Goal: Information Seeking & Learning: Learn about a topic

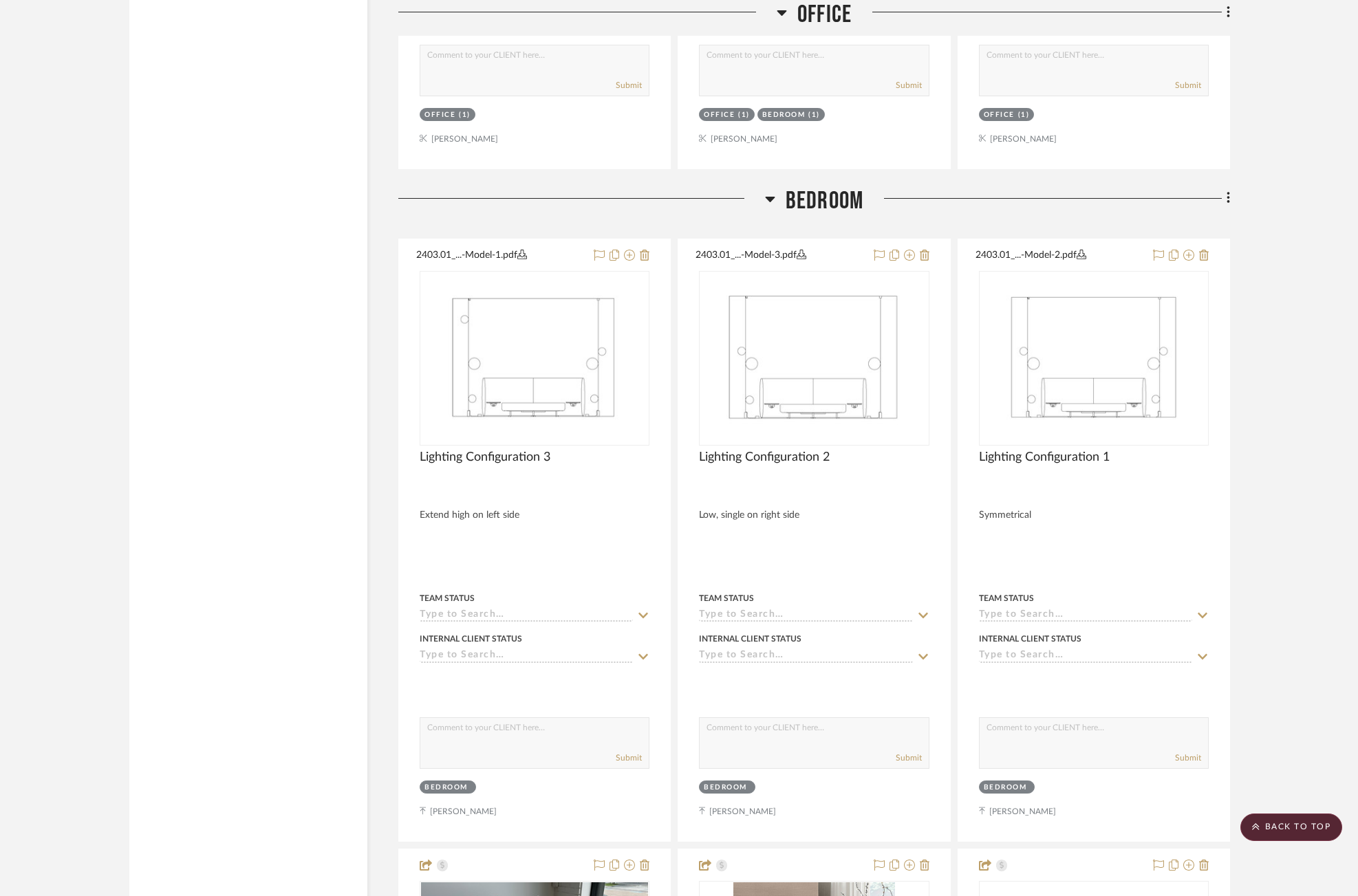
scroll to position [8599, 0]
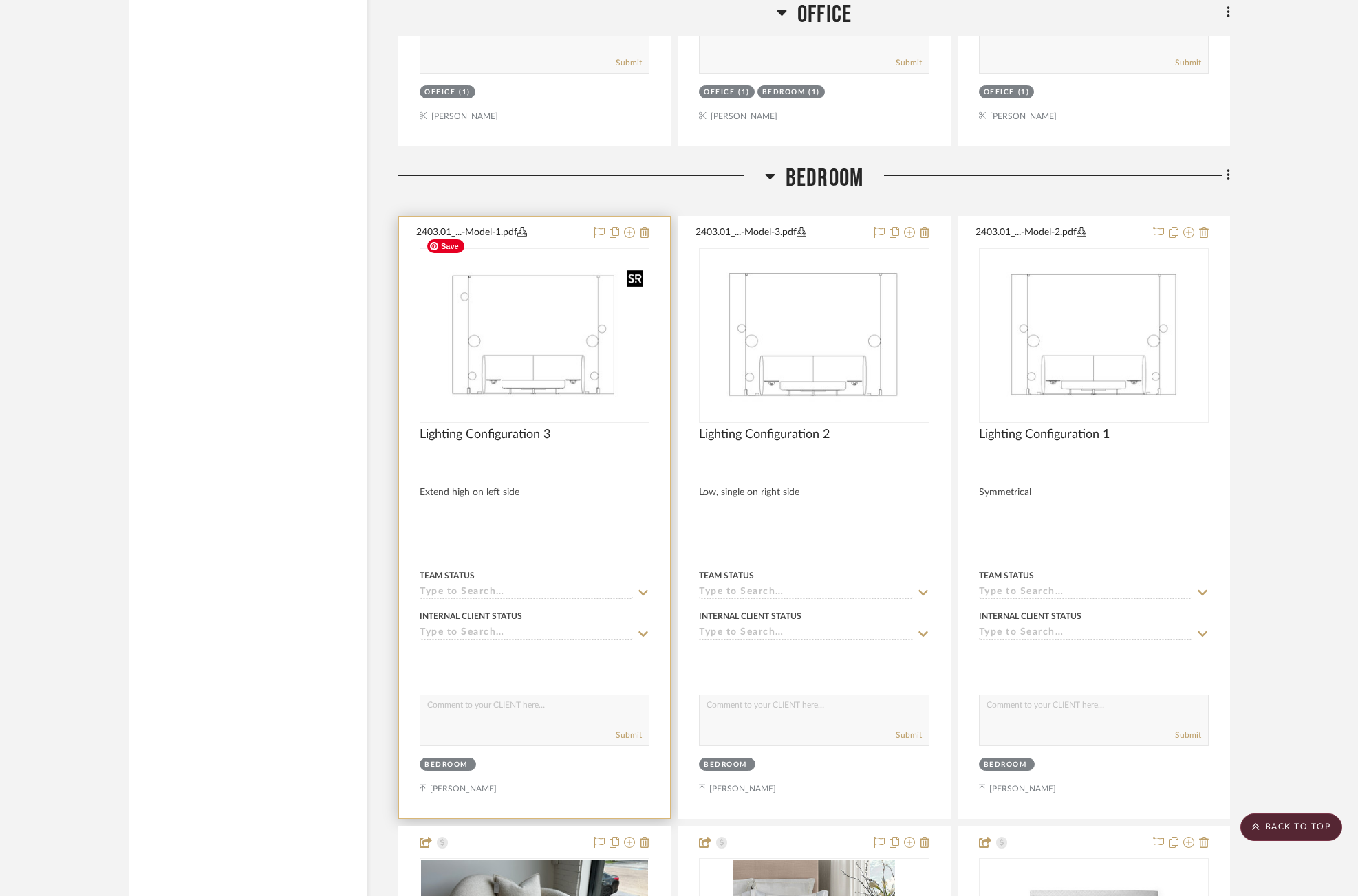
click at [536, 327] on img "0" at bounding box center [534, 334] width 227 height 146
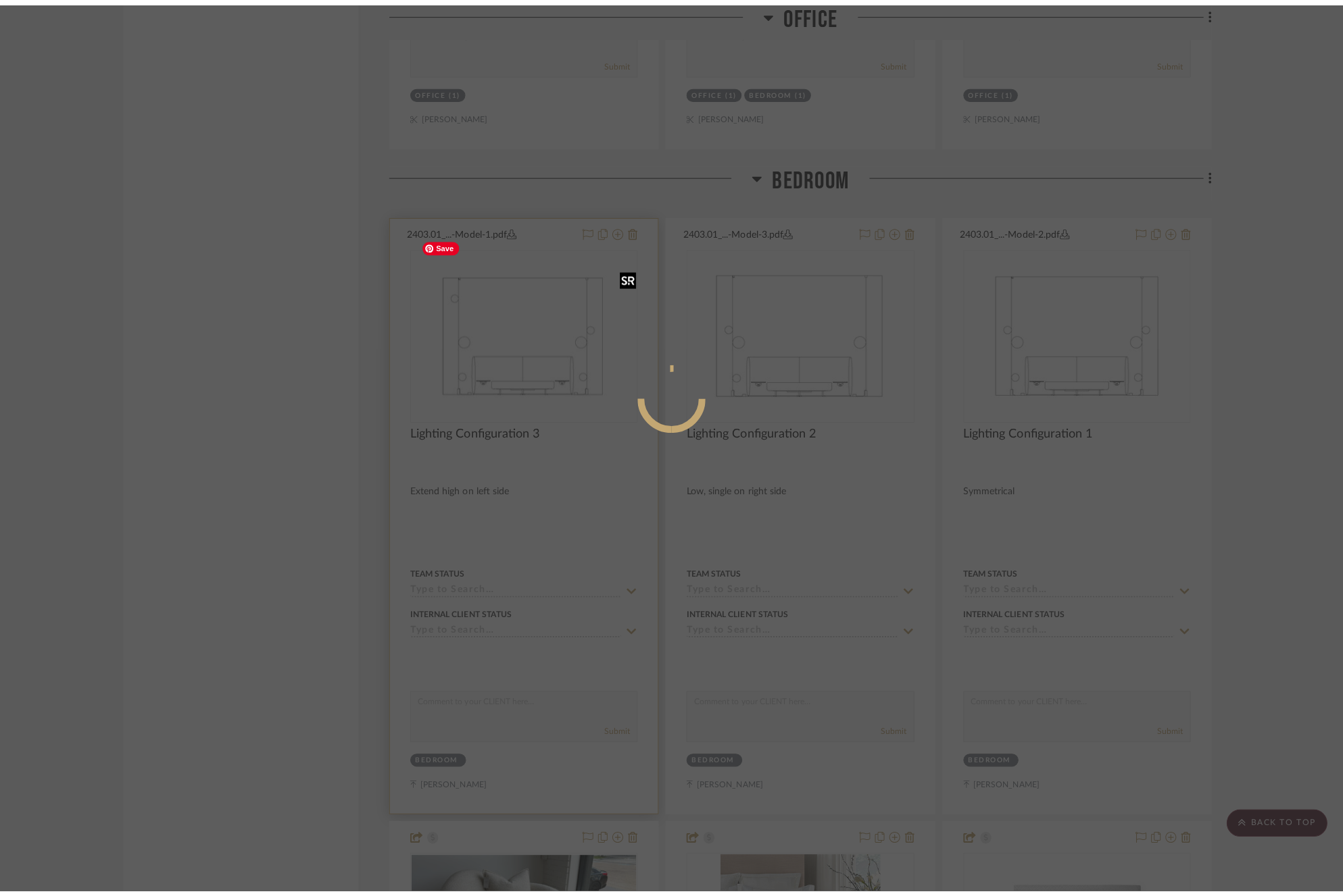
scroll to position [0, 0]
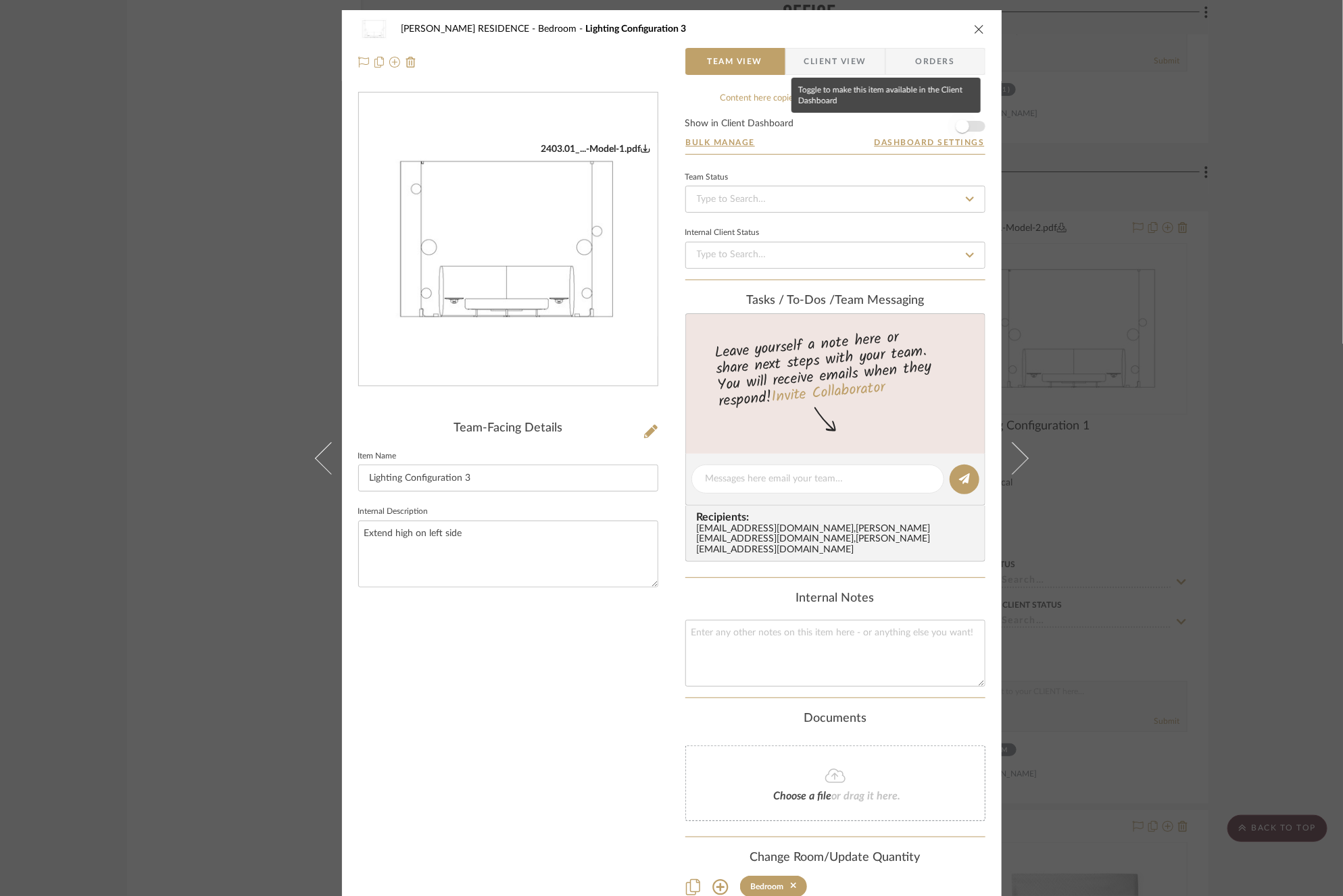
click at [969, 131] on span "button" at bounding box center [962, 126] width 30 height 30
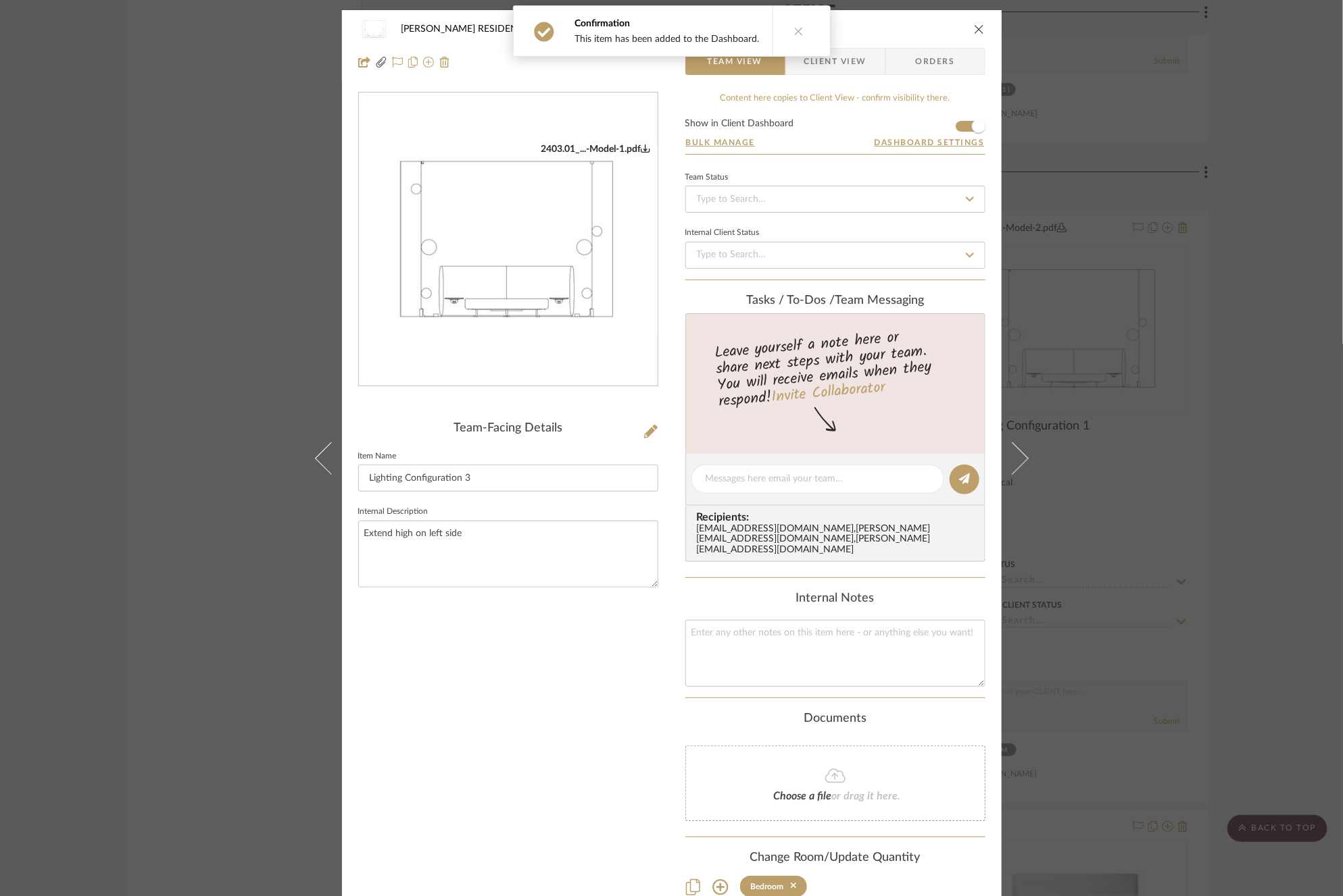
click at [1136, 305] on div "[PERSON_NAME] RESIDENCE Bedroom Lighting Configuration 3 Team View Client View …" at bounding box center [672, 448] width 1343 height 896
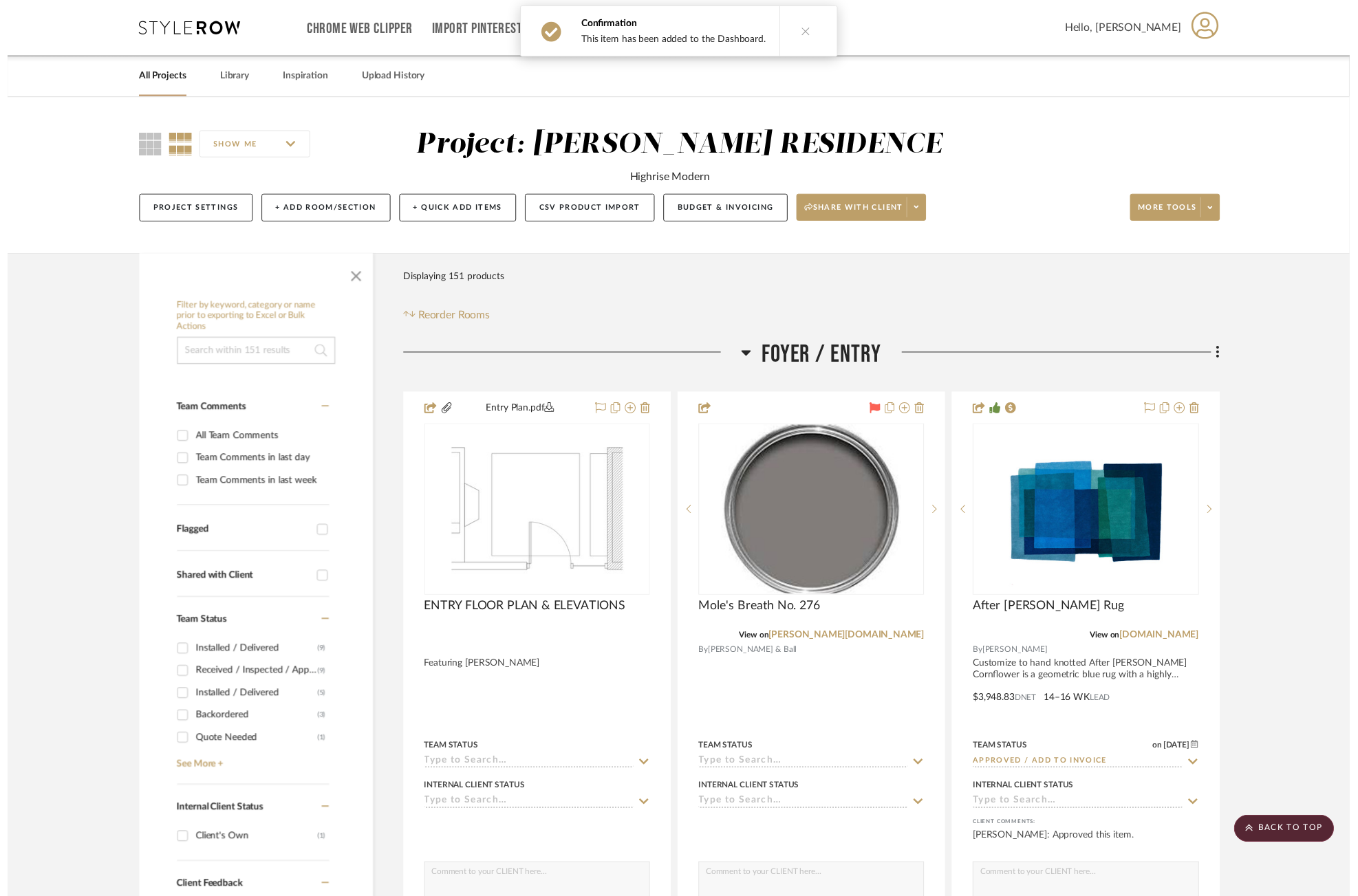
scroll to position [8599, 0]
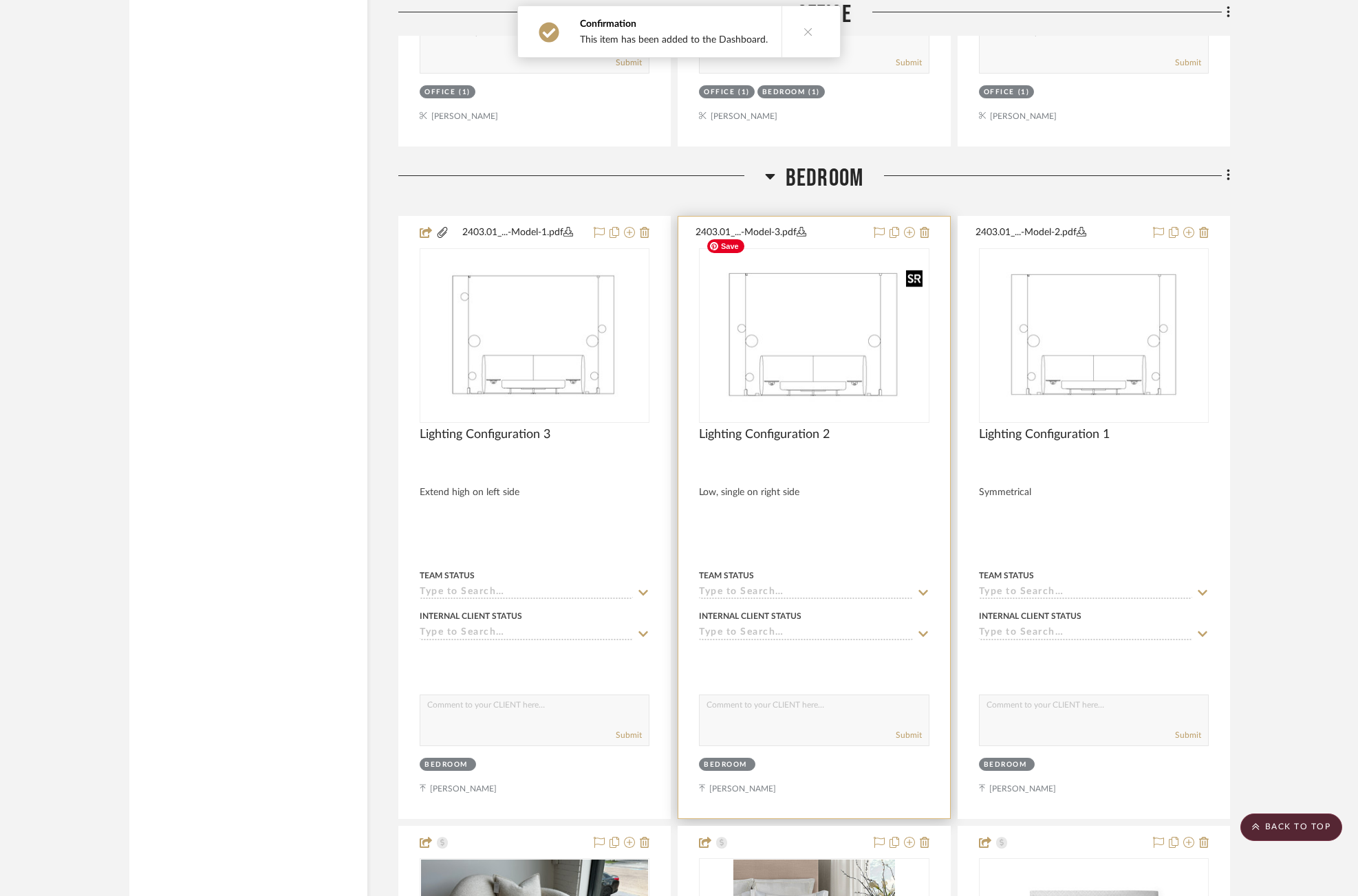
click at [0, 0] on img at bounding box center [0, 0] width 0 height 0
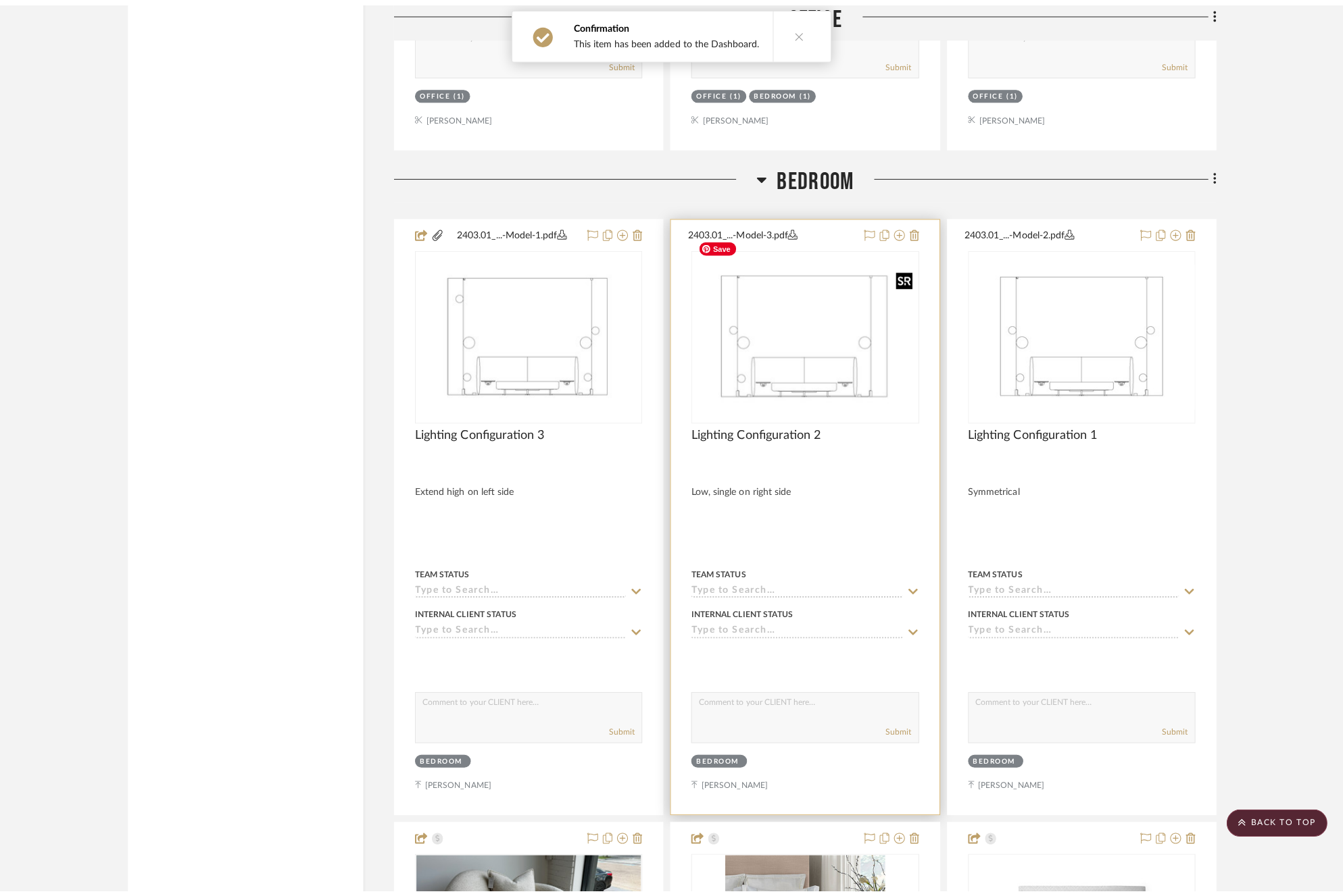
scroll to position [0, 0]
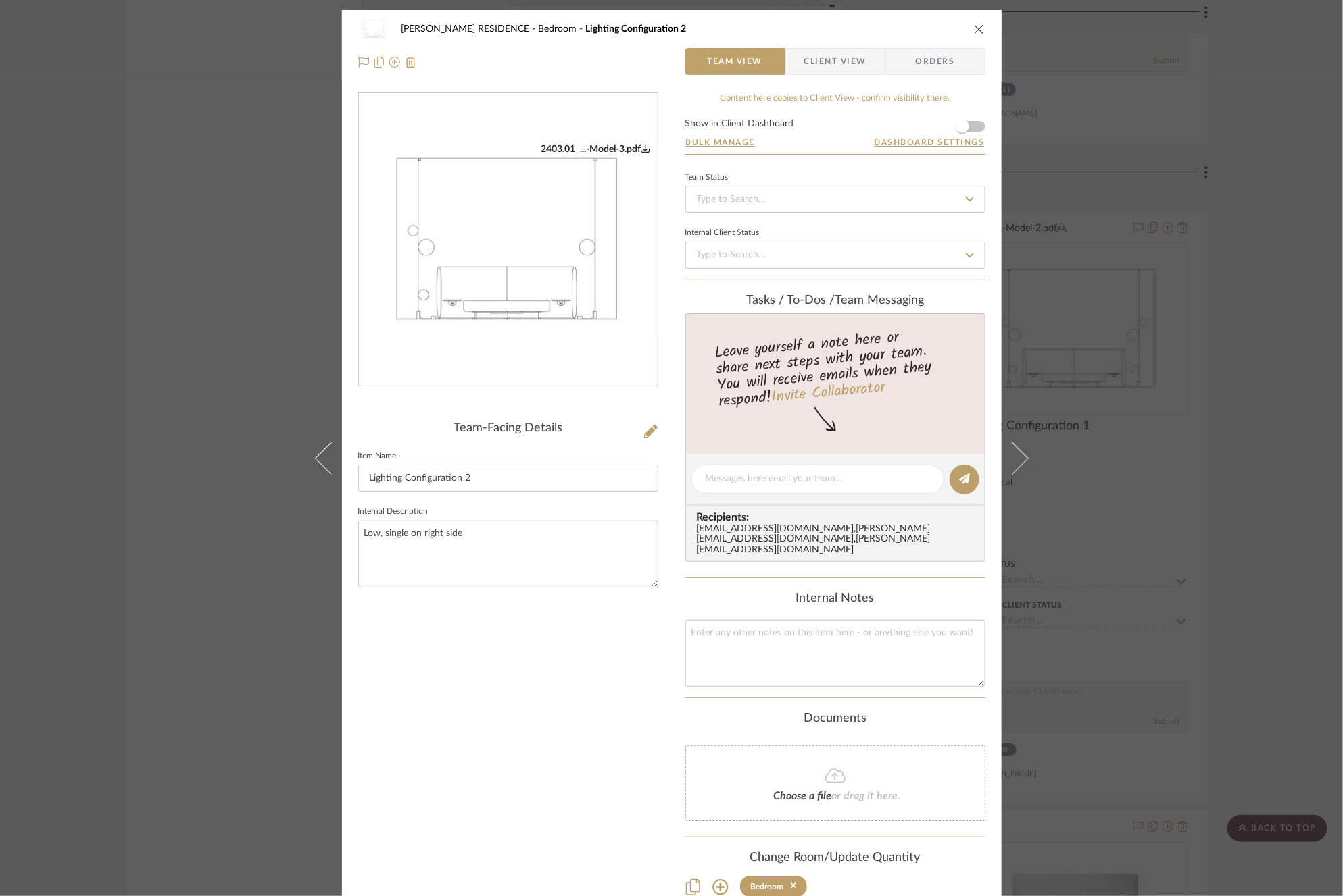
click at [974, 129] on form "Show in Client Dashboard Bulk Manage Dashboard Settings" at bounding box center [835, 136] width 300 height 35
click at [958, 126] on span "button" at bounding box center [962, 126] width 13 height 13
click at [1122, 234] on div "[PERSON_NAME] RESIDENCE Bedroom Lighting Configuration 2 Team View Client View …" at bounding box center [672, 448] width 1343 height 896
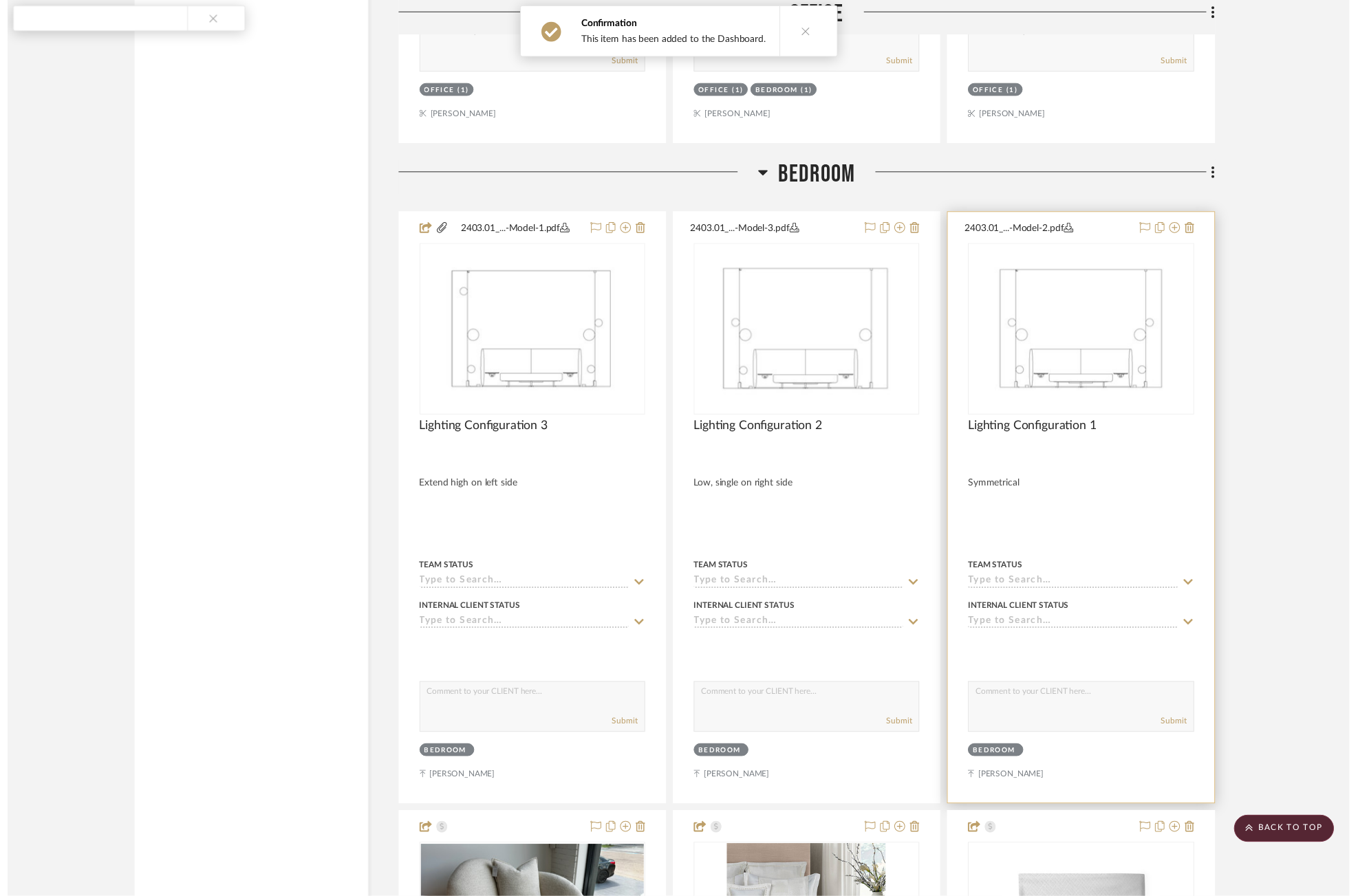
scroll to position [8599, 0]
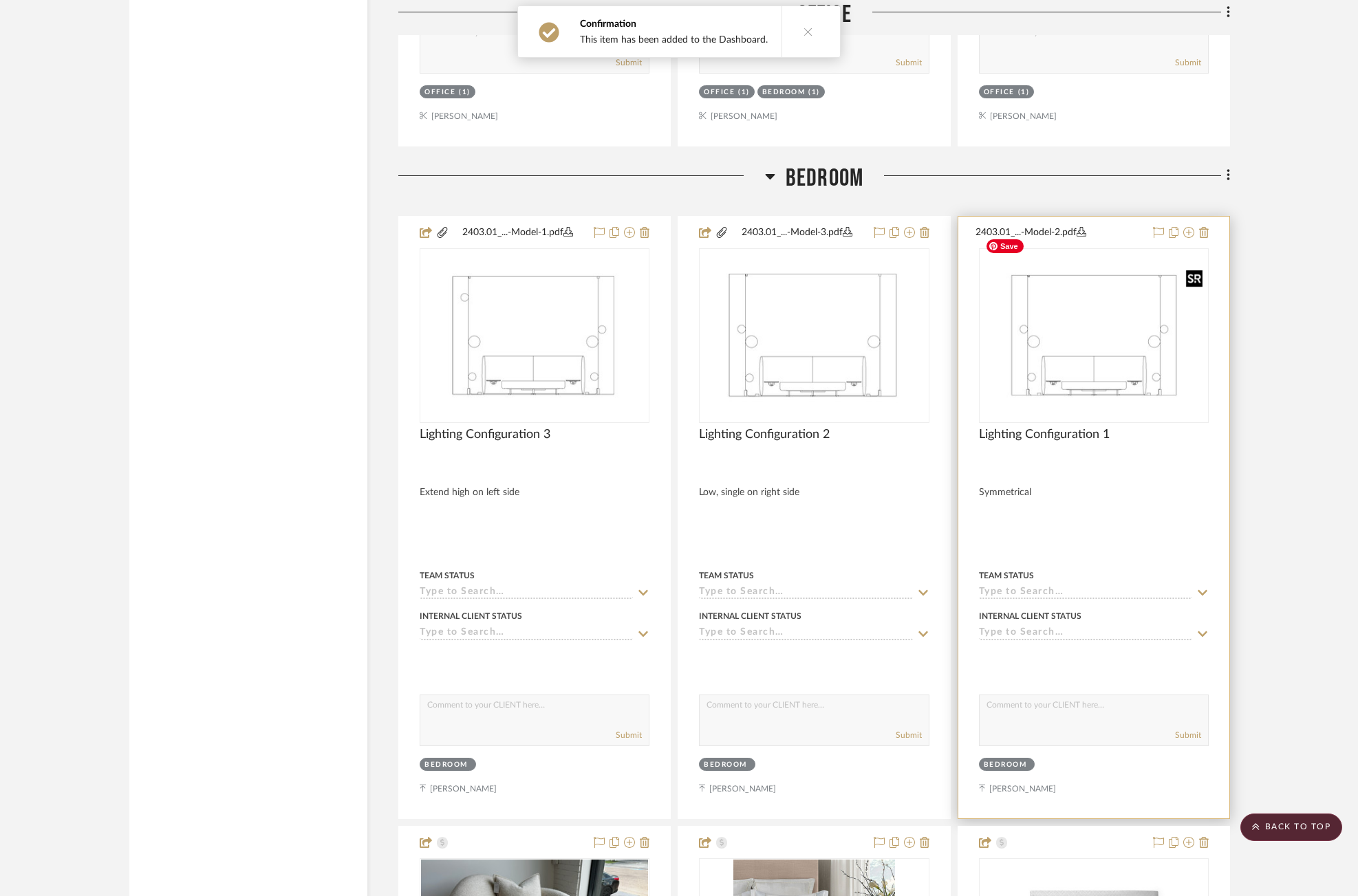
click at [1100, 319] on img "0" at bounding box center [1094, 334] width 227 height 146
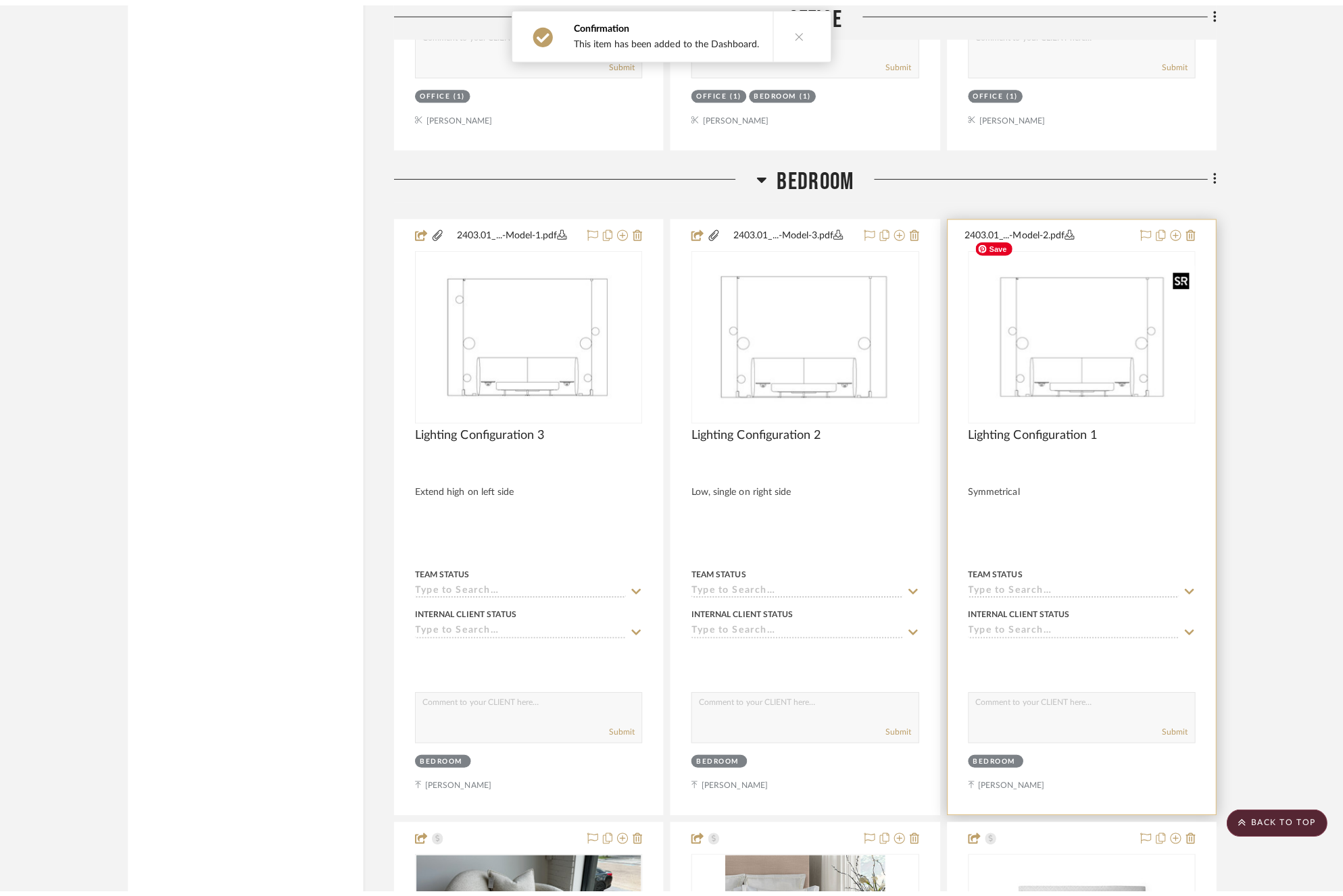
scroll to position [0, 0]
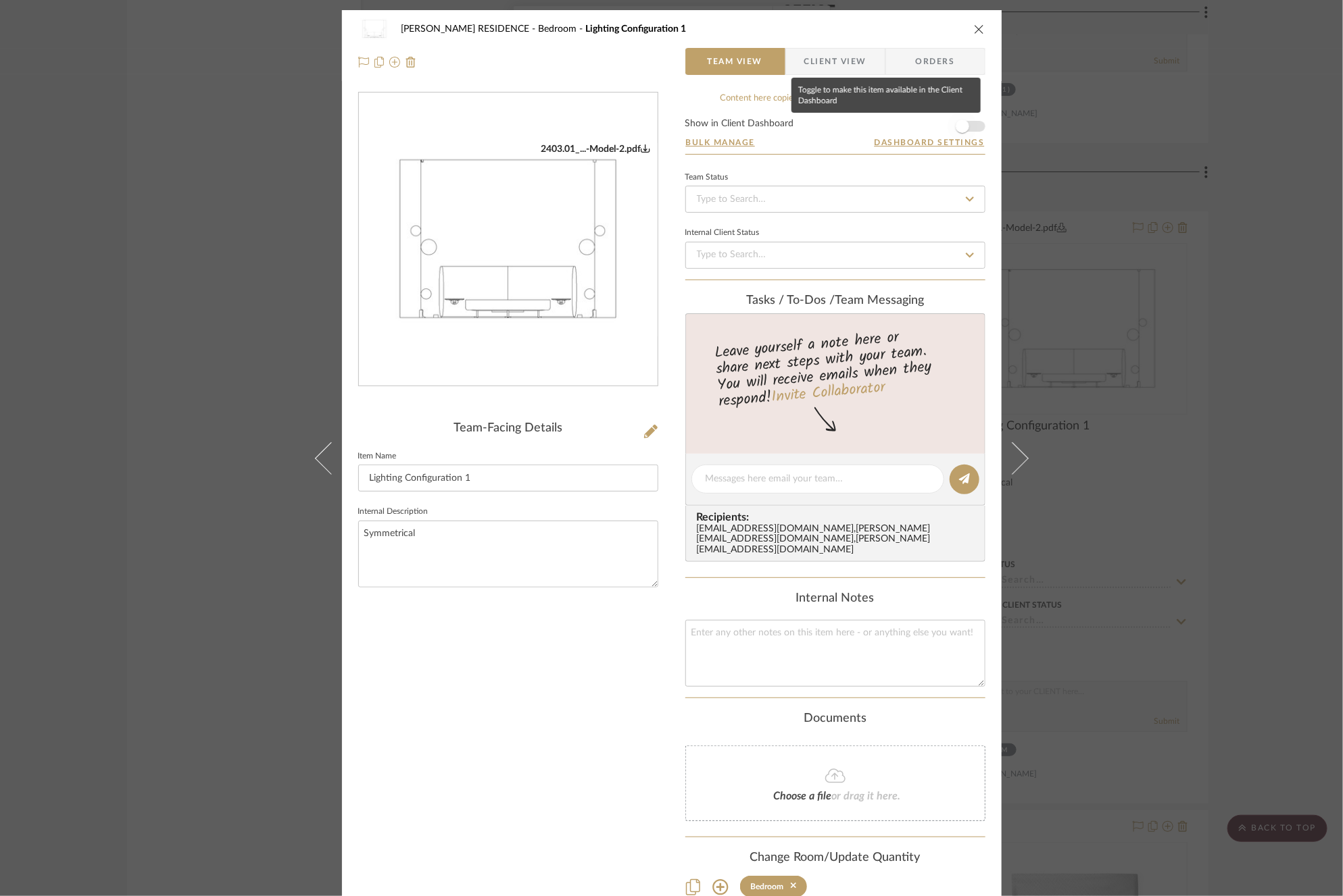
click at [959, 127] on span "button" at bounding box center [962, 126] width 13 height 13
click at [1073, 362] on div "[PERSON_NAME] RESIDENCE Bedroom Lighting Configuration 1 Team View Client View …" at bounding box center [672, 448] width 1343 height 896
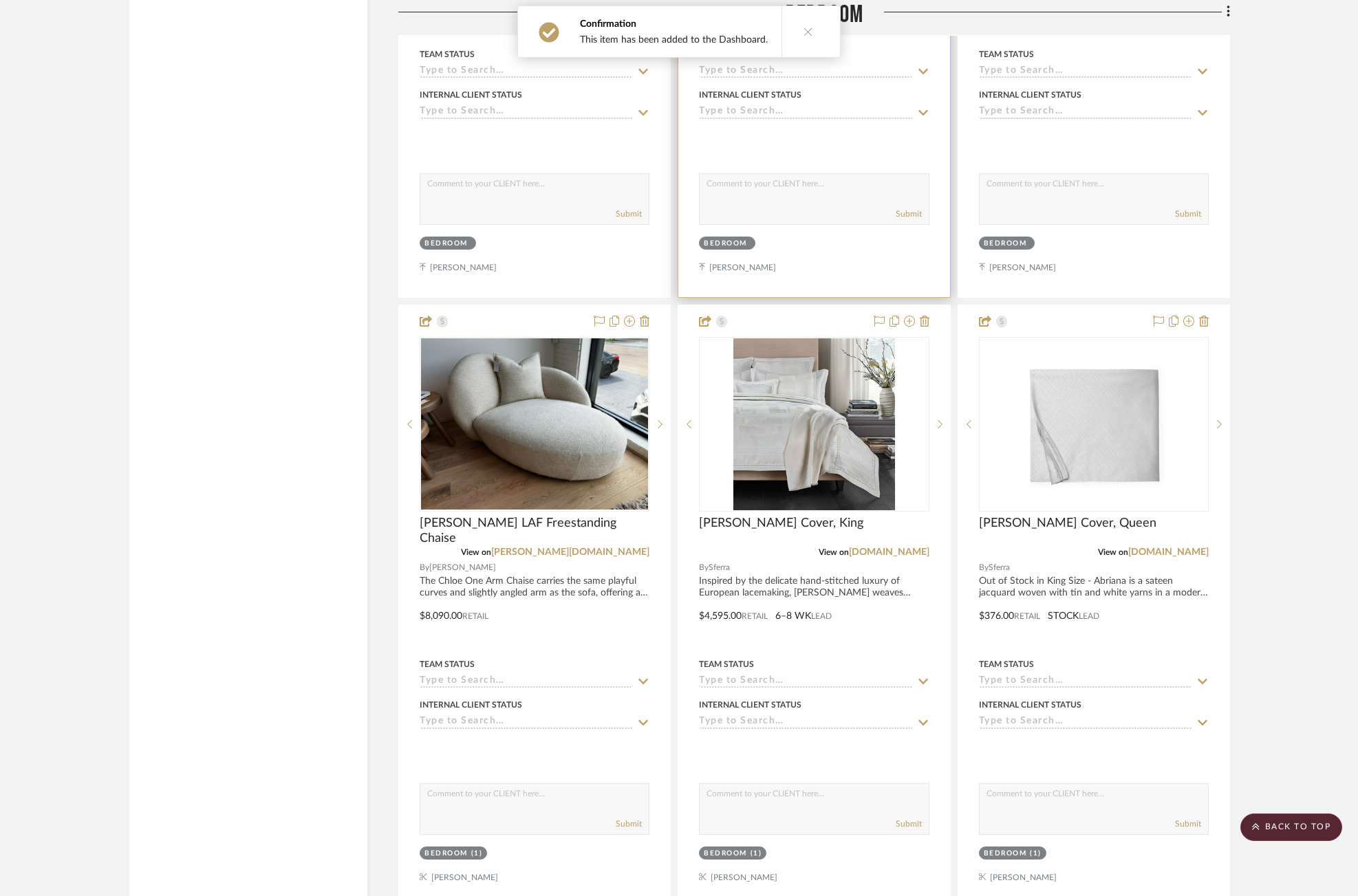
scroll to position [9122, 0]
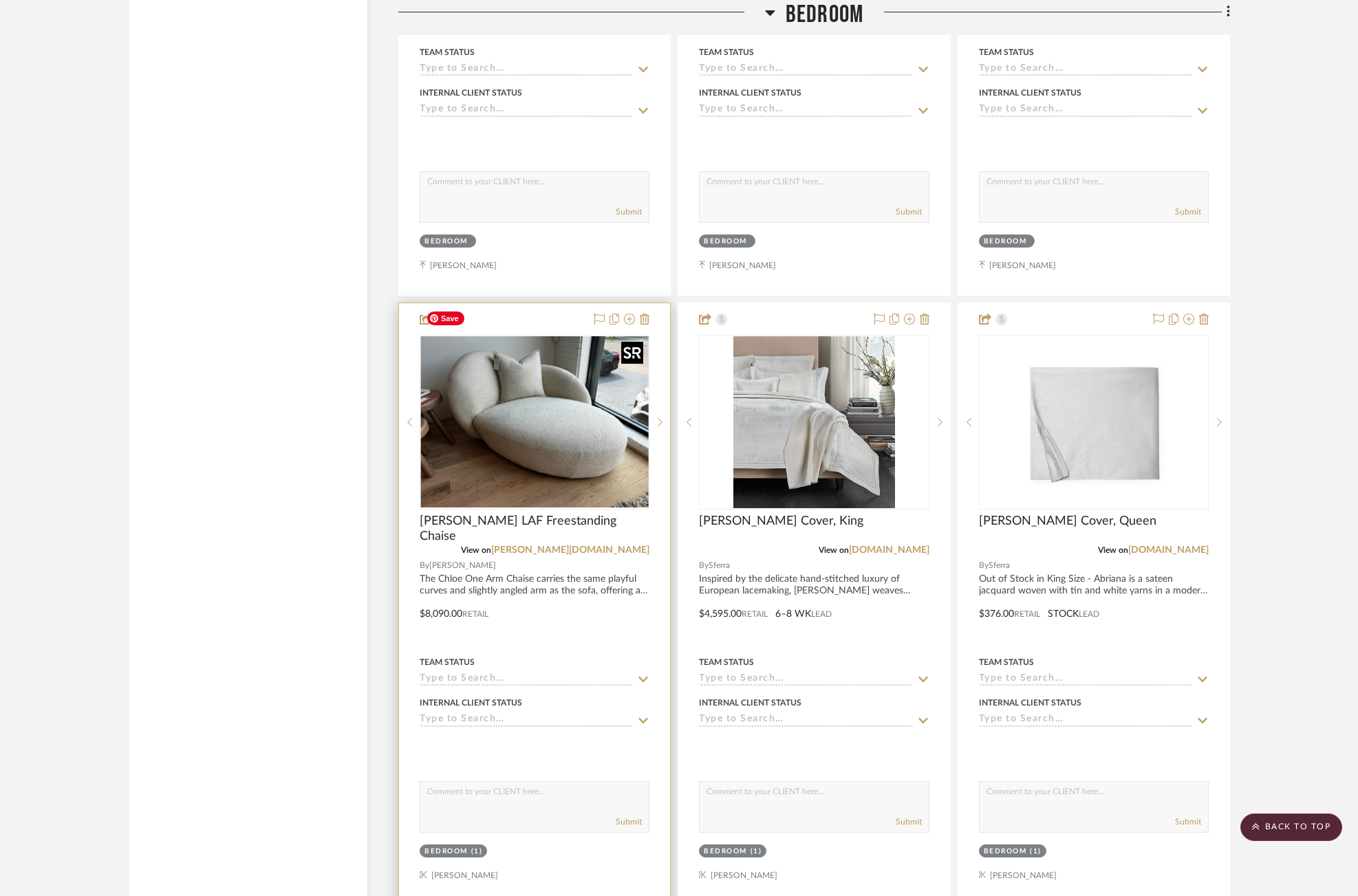
click at [478, 413] on img "0" at bounding box center [534, 421] width 227 height 171
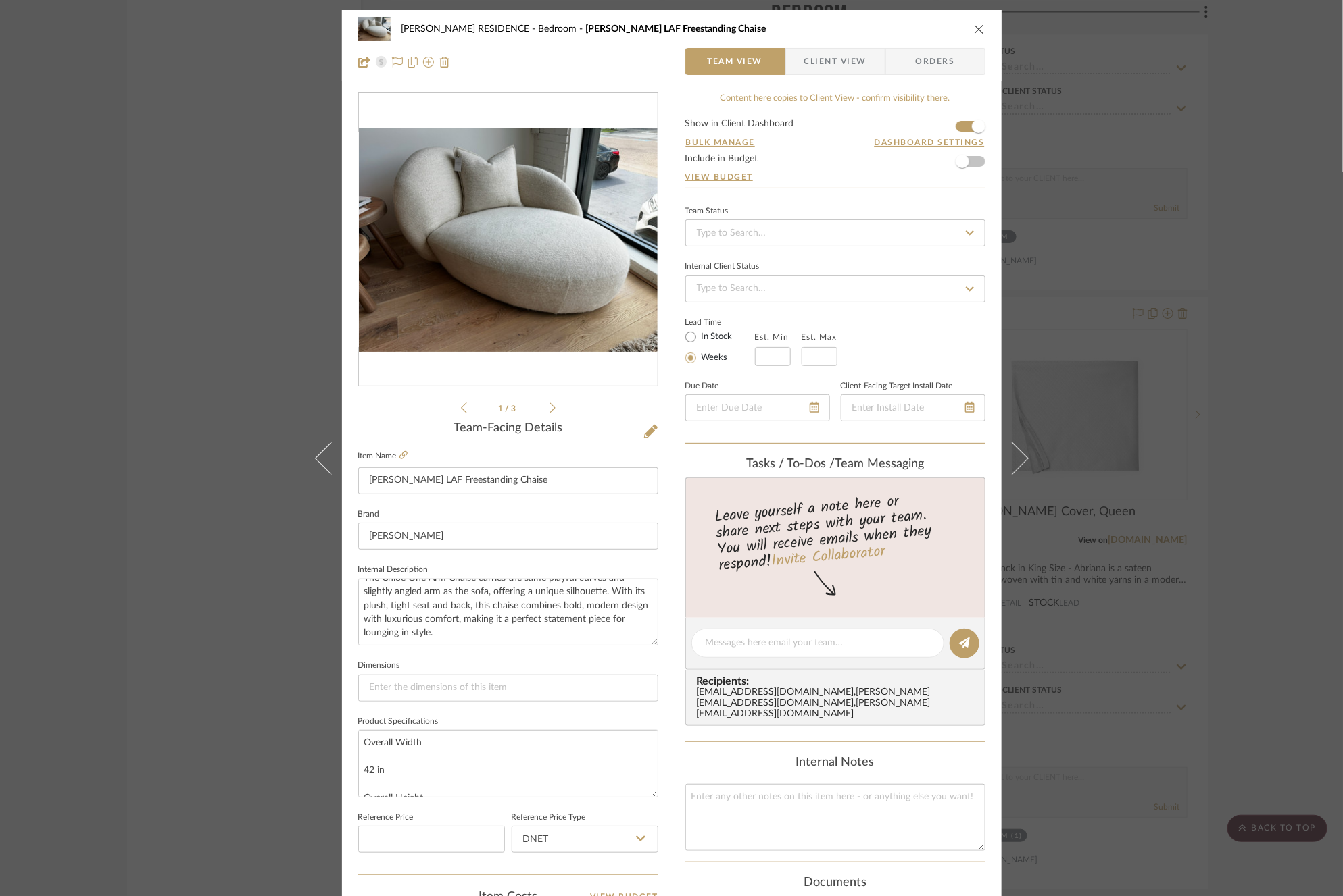
scroll to position [356, 0]
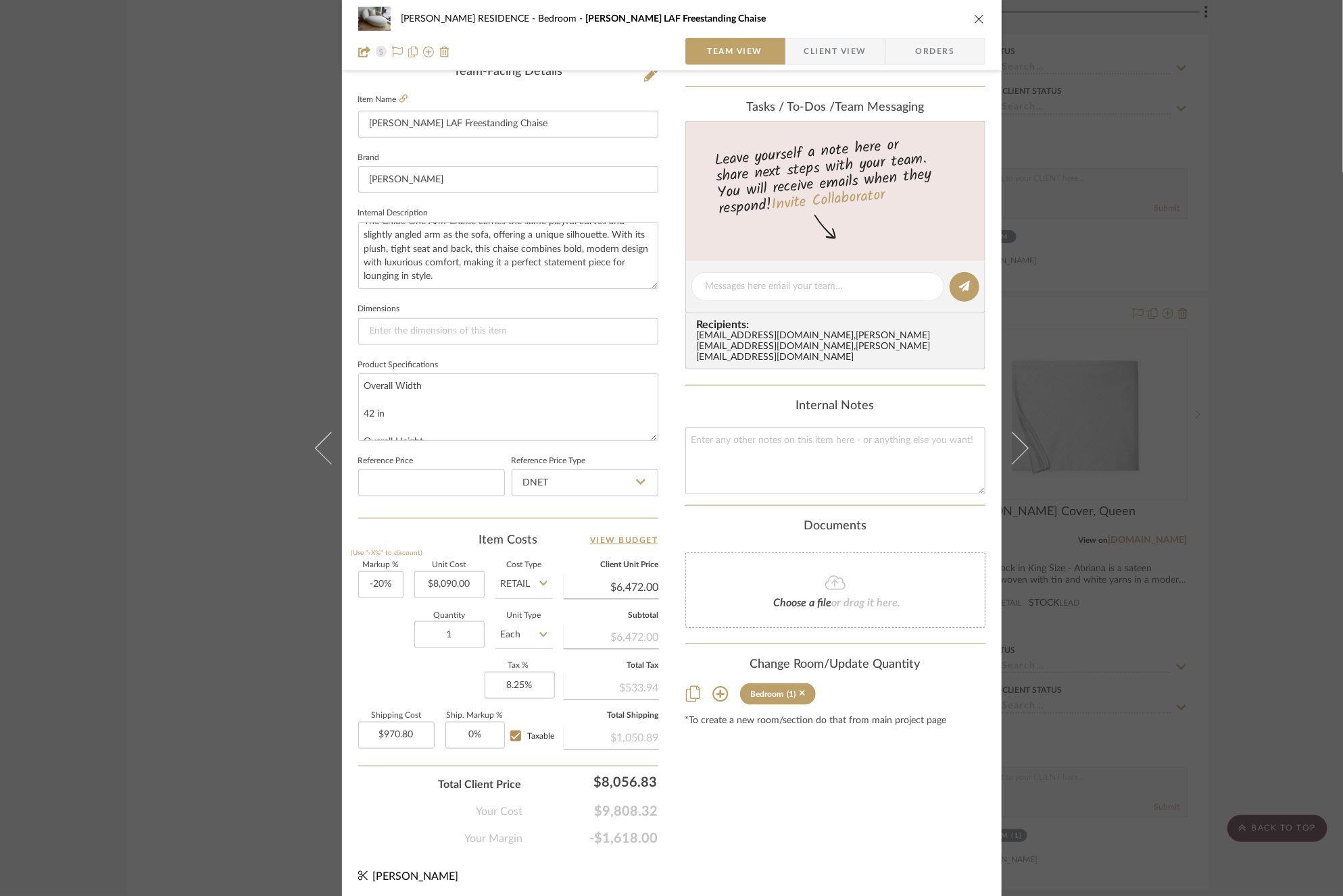
click at [229, 534] on div "[PERSON_NAME] RESIDENCE Bedroom Chloe LAF Freestanding Chaise Team View Client …" at bounding box center [672, 448] width 1343 height 896
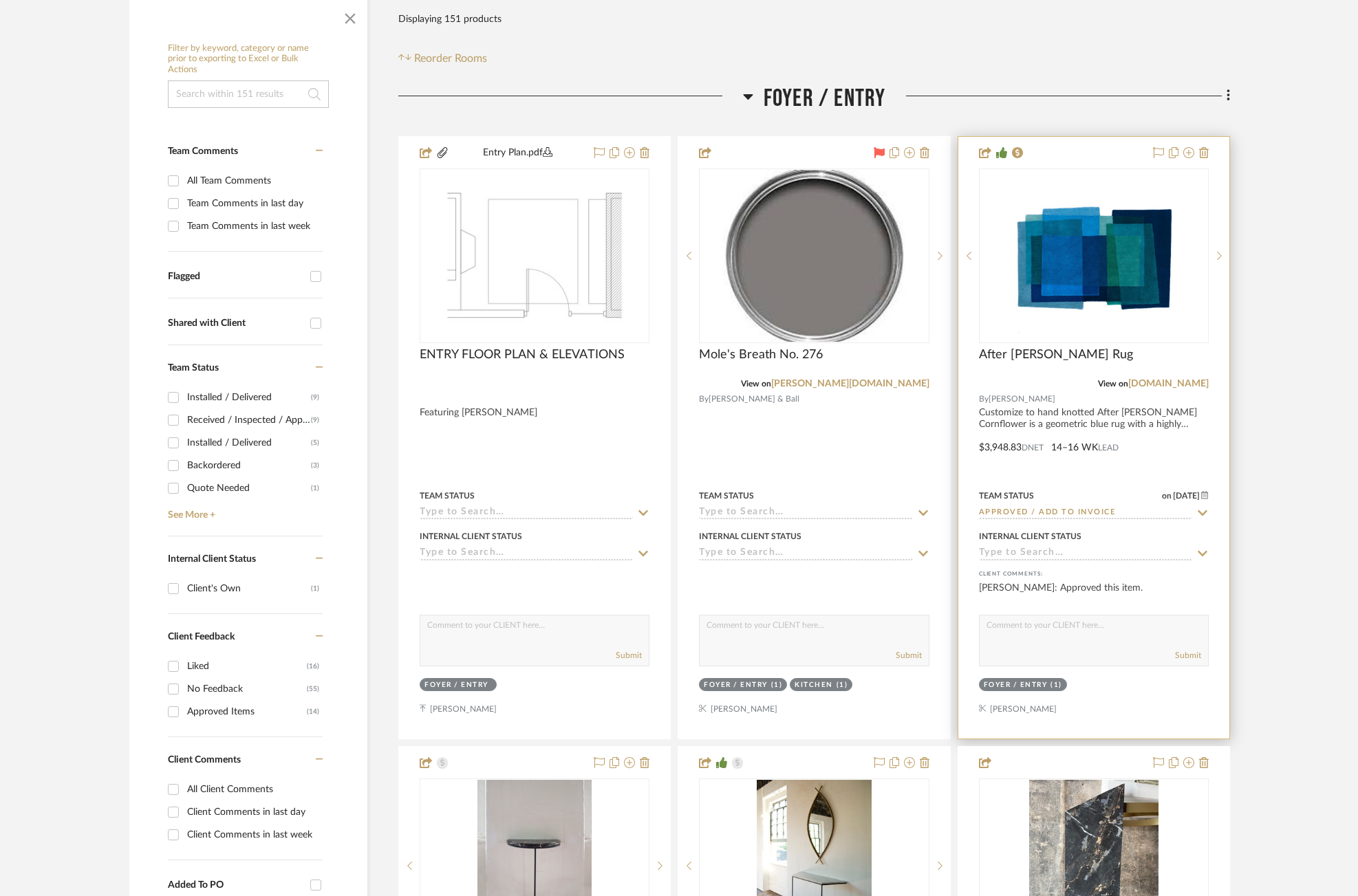
scroll to position [297, 6]
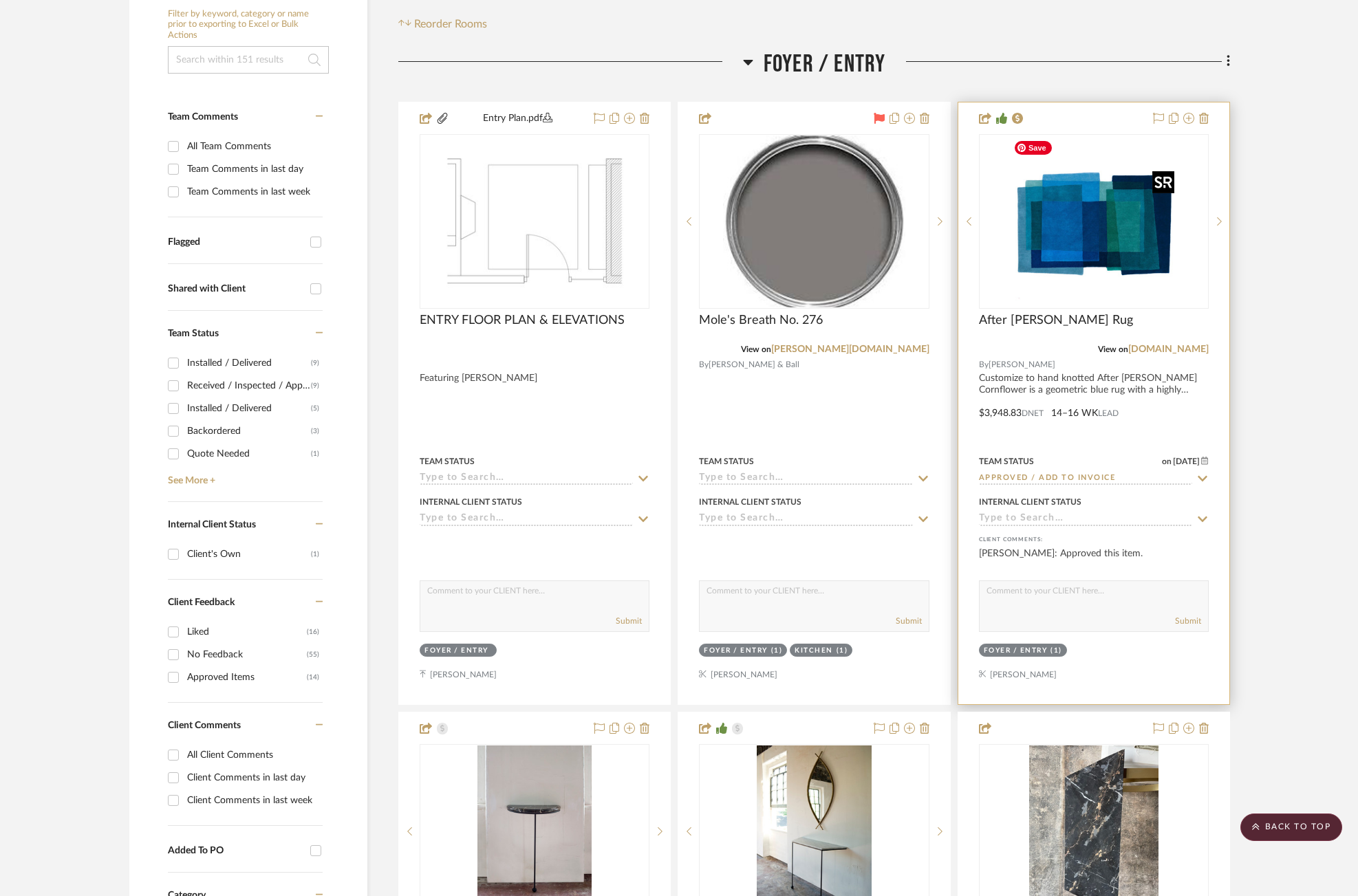
click at [1096, 277] on img "0" at bounding box center [1094, 222] width 172 height 172
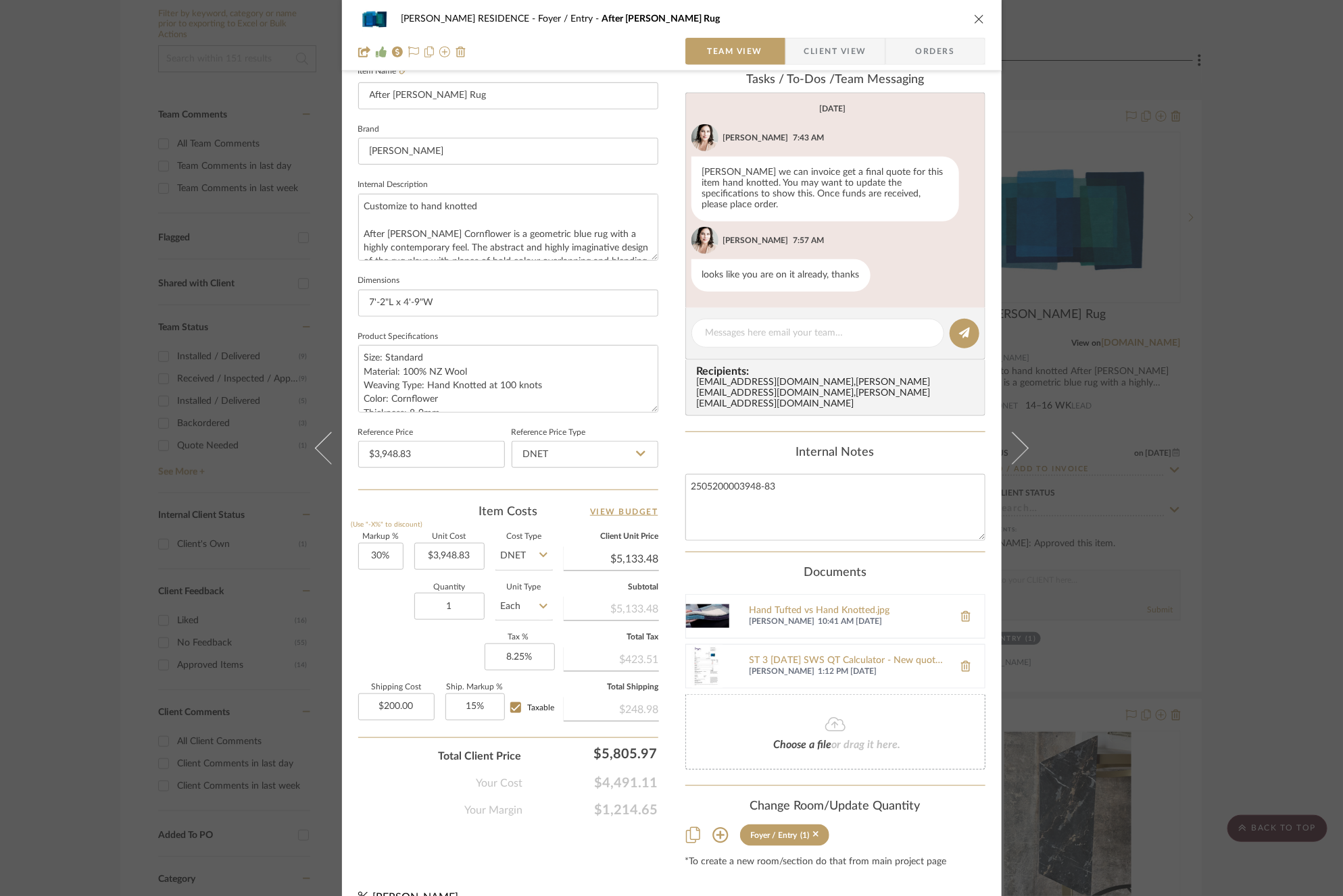
scroll to position [0, 0]
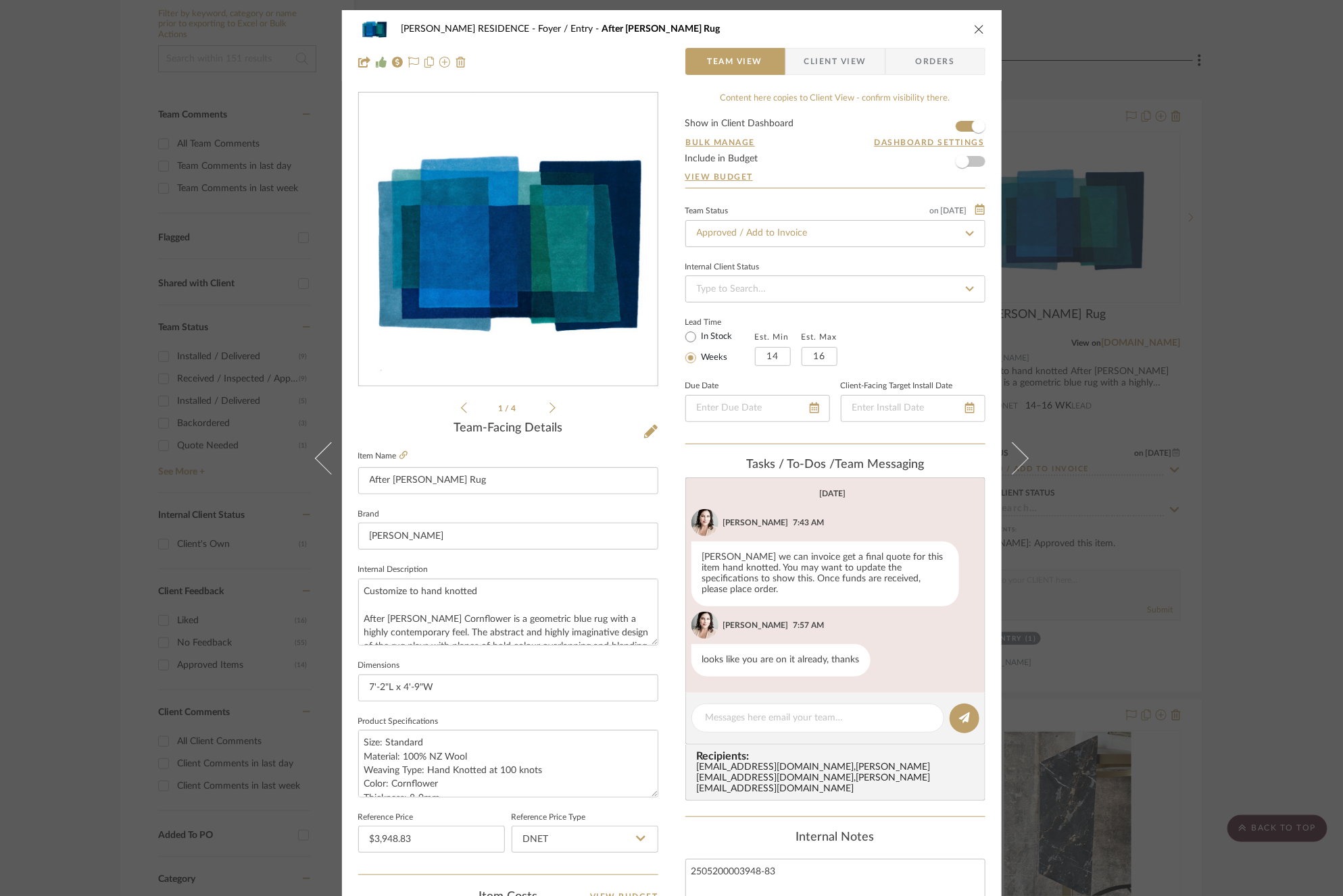
click at [169, 665] on div "[PERSON_NAME] RESIDENCE Foyer / Entry After [PERSON_NAME] Rug Team View Client …" at bounding box center [672, 448] width 1343 height 896
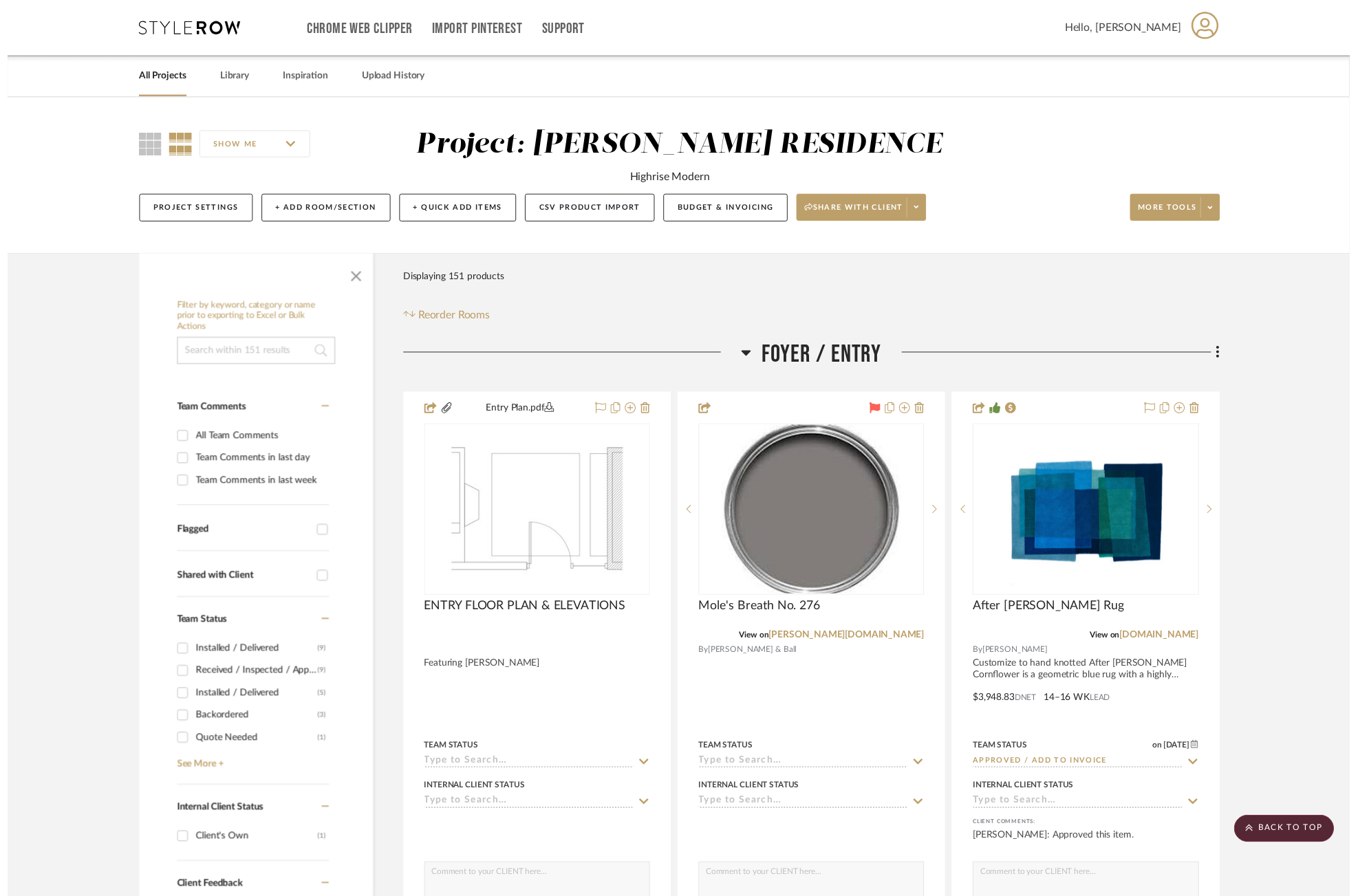
scroll to position [297, 6]
